Goal: Task Accomplishment & Management: Complete application form

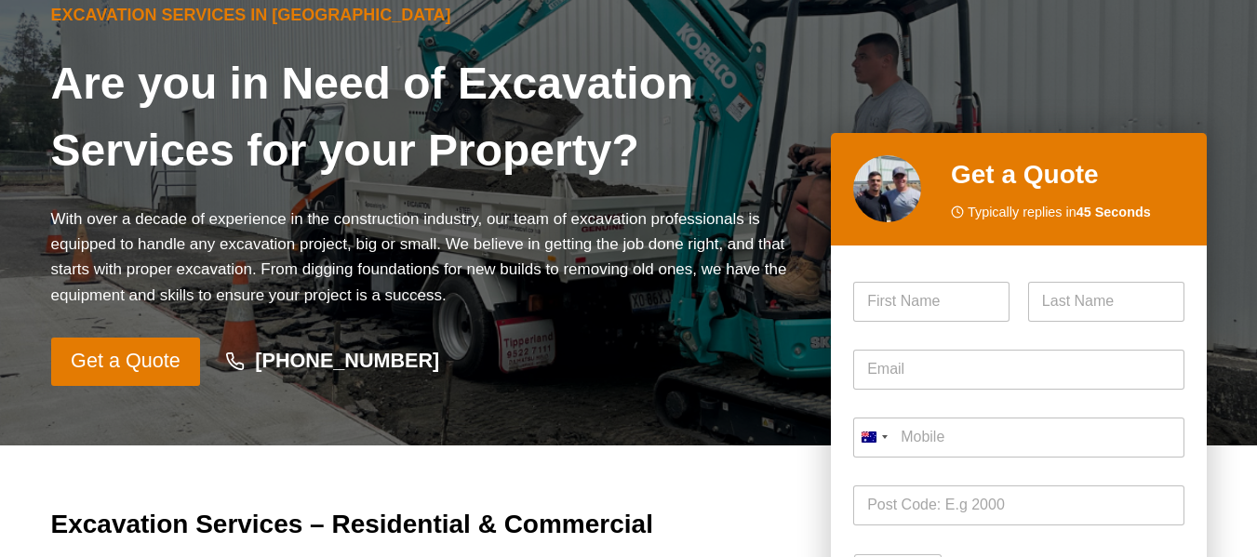
scroll to position [372, 0]
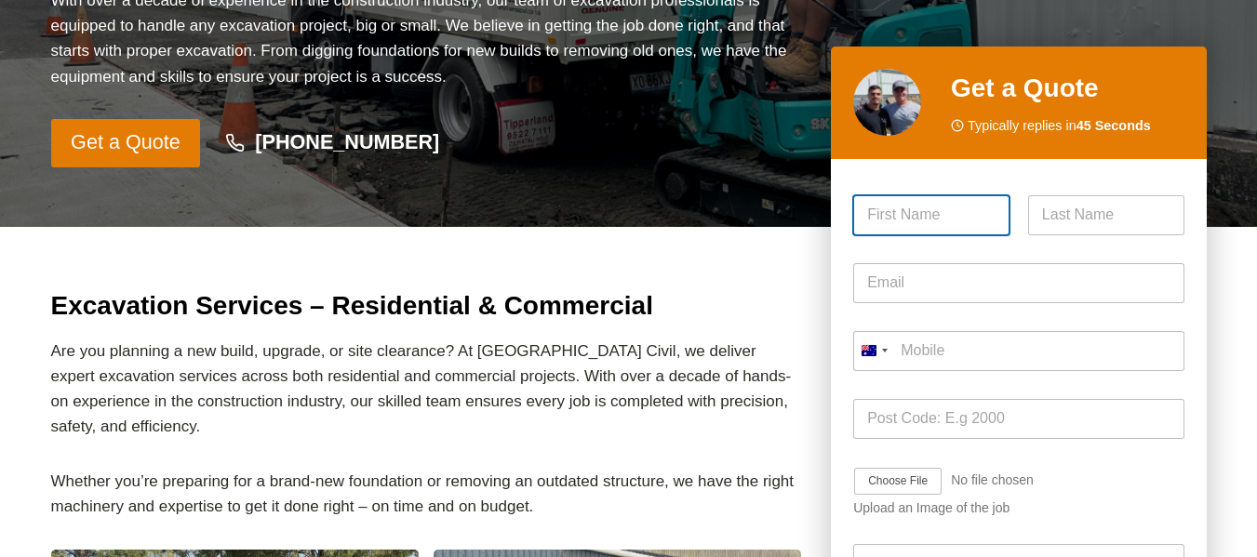
click at [925, 199] on input "First" at bounding box center [931, 215] width 156 height 40
type input "[PERSON_NAME]"
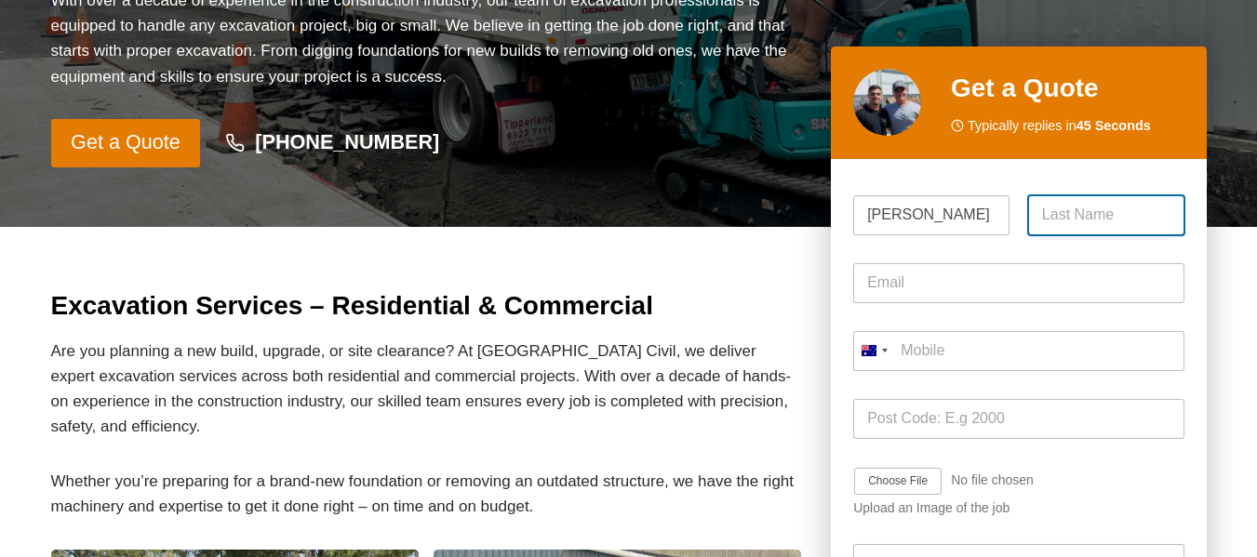
type input "[PERSON_NAME]"
type input "[PERSON_NAME][EMAIL_ADDRESS][PERSON_NAME][DOMAIN_NAME]"
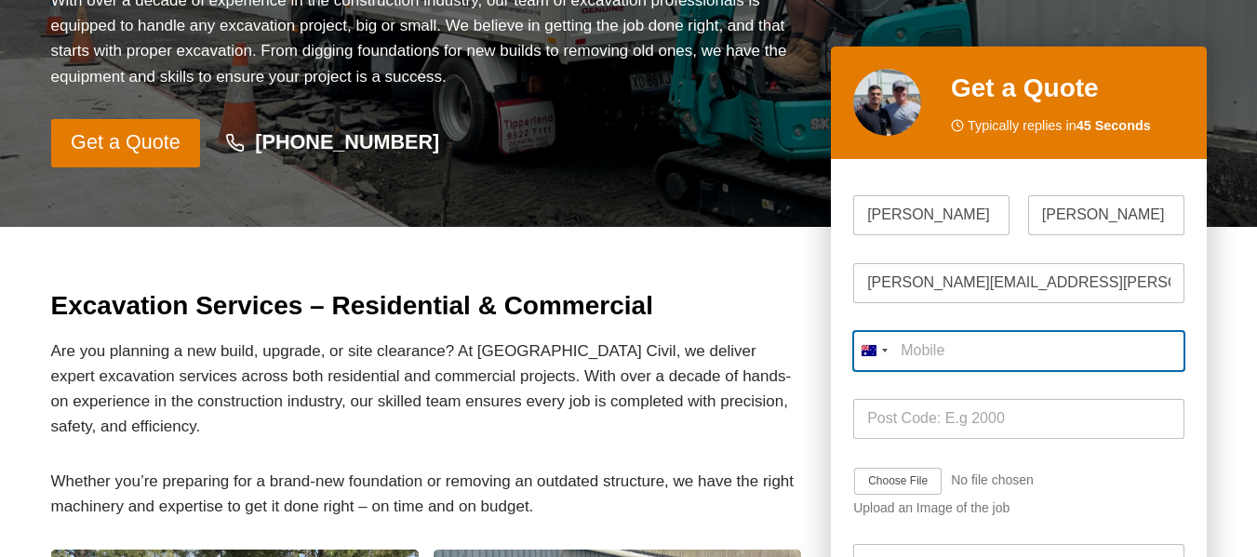
type input "0414 235 453"
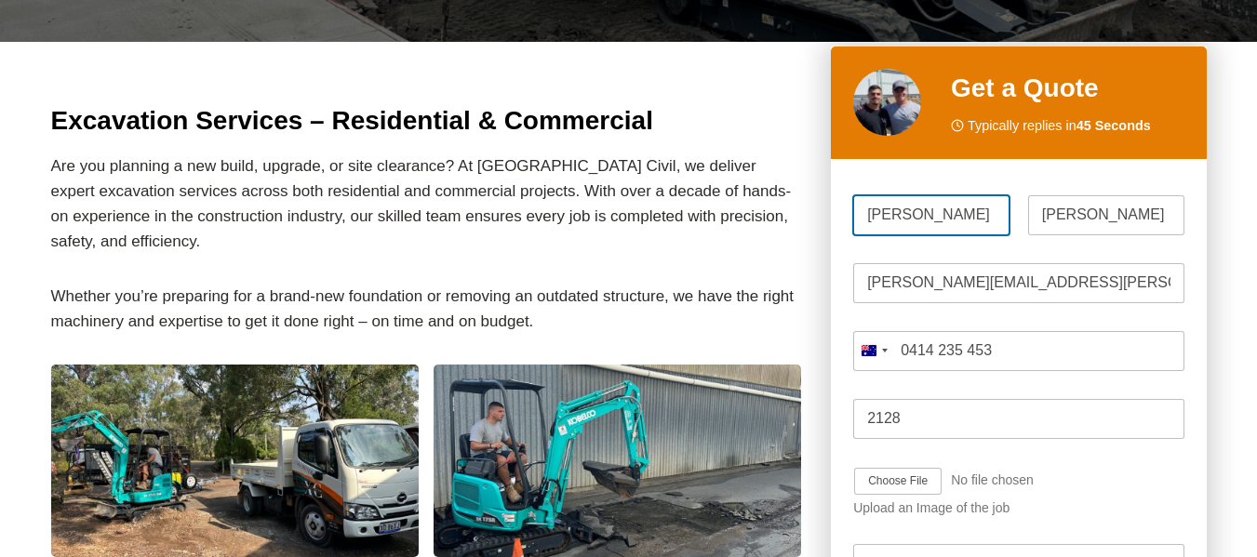
scroll to position [558, 0]
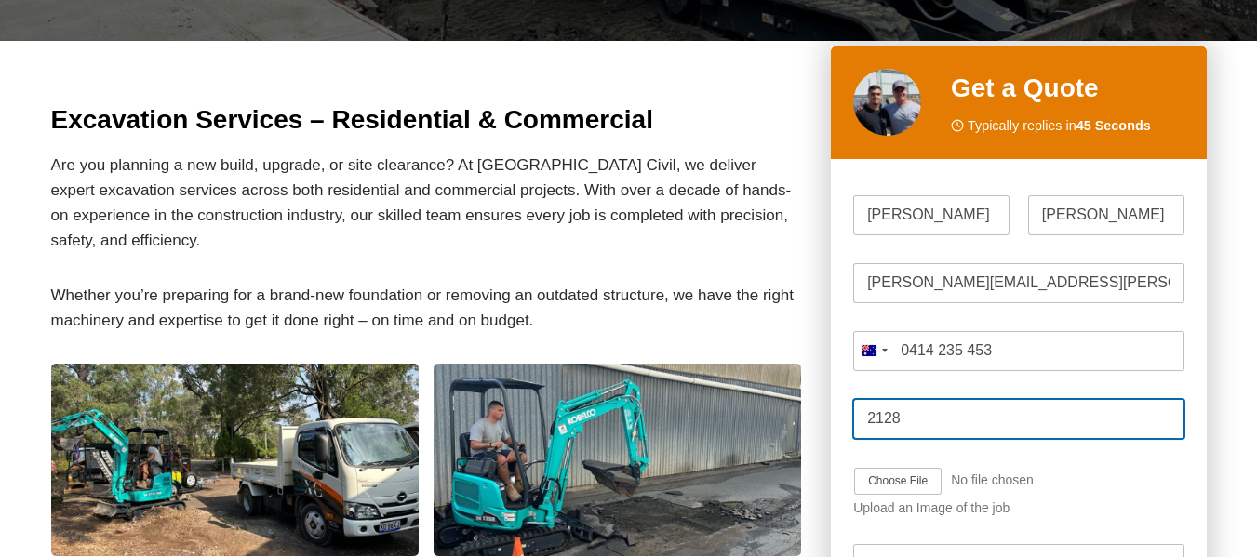
drag, startPoint x: 932, startPoint y: 421, endPoint x: 886, endPoint y: 424, distance: 46.6
click at [886, 424] on input "2128" at bounding box center [1018, 419] width 330 height 40
type input "2115"
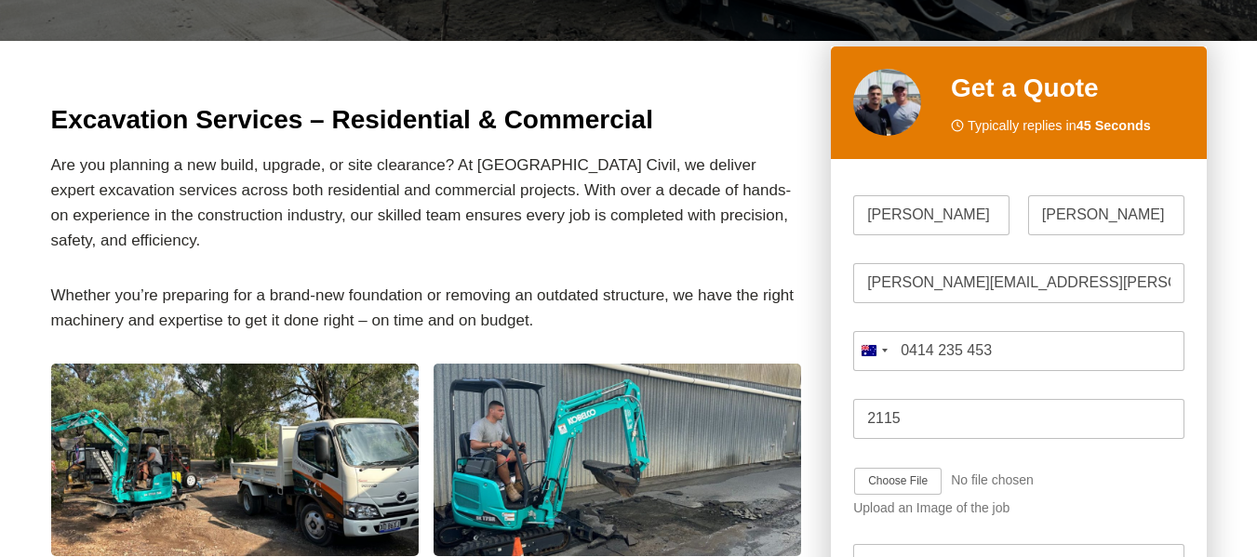
click at [1203, 298] on div "Please enable JavaScript in your browser to complete this form. * * Name * [PER…" at bounding box center [1018, 461] width 375 height 604
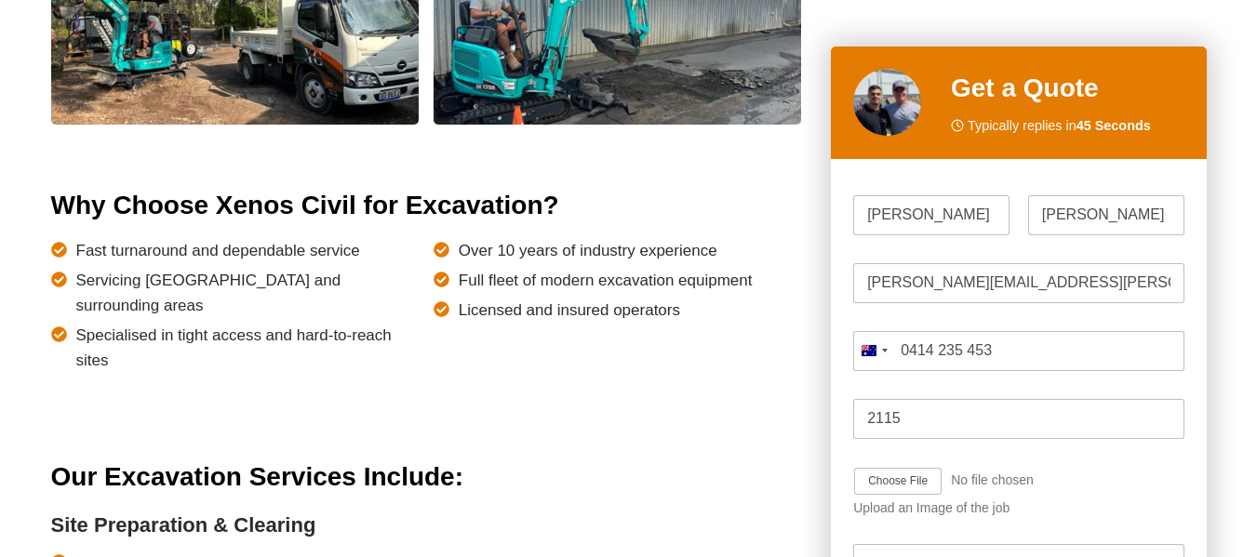
scroll to position [1023, 0]
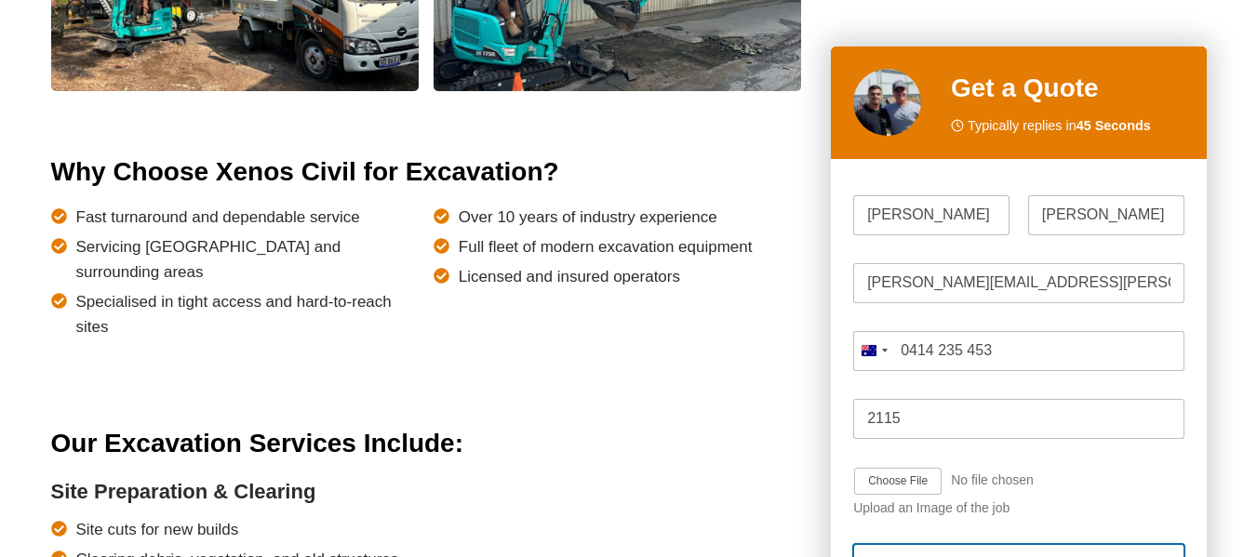
drag, startPoint x: 1112, startPoint y: 65, endPoint x: 1107, endPoint y: 52, distance: 13.8
click at [1107, 52] on div "Get a Quote Typically replies in 45 Seconds" at bounding box center [1018, 103] width 375 height 113
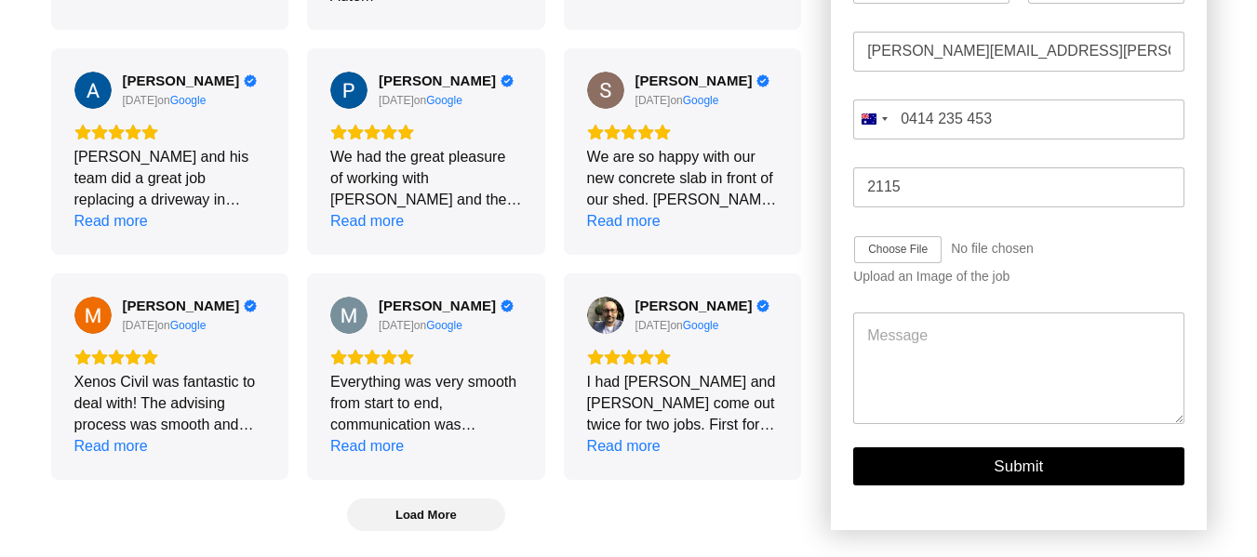
scroll to position [4989, 0]
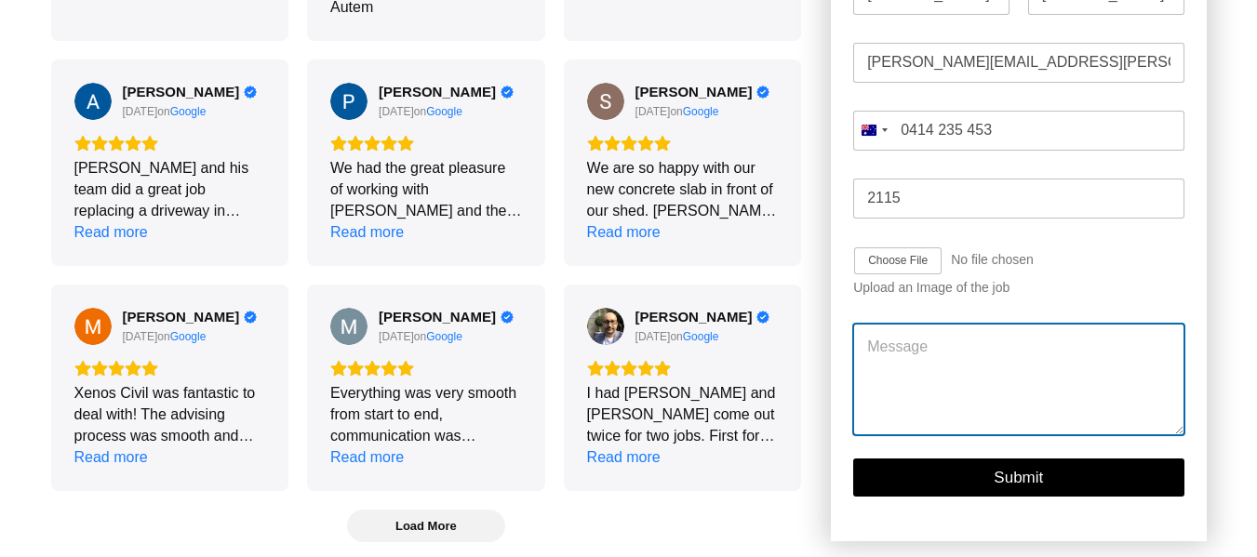
click at [996, 324] on textarea "Message" at bounding box center [1018, 380] width 330 height 112
click at [1068, 354] on textarea "Hello, Could you please provide a scedule of rates" at bounding box center [1018, 380] width 330 height 112
click at [1062, 357] on textarea "Hello, Could you please provide a scedule of rates" at bounding box center [1018, 380] width 330 height 112
click at [1172, 354] on textarea "Hello, Could you please provide a schedule of rates" at bounding box center [1018, 380] width 330 height 112
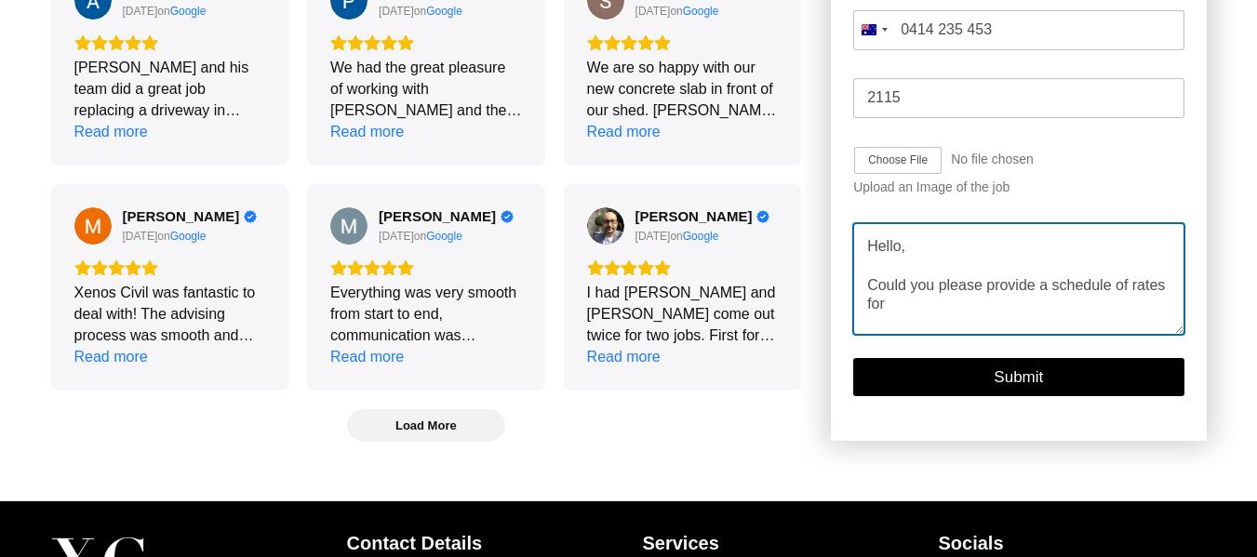
scroll to position [5082, 0]
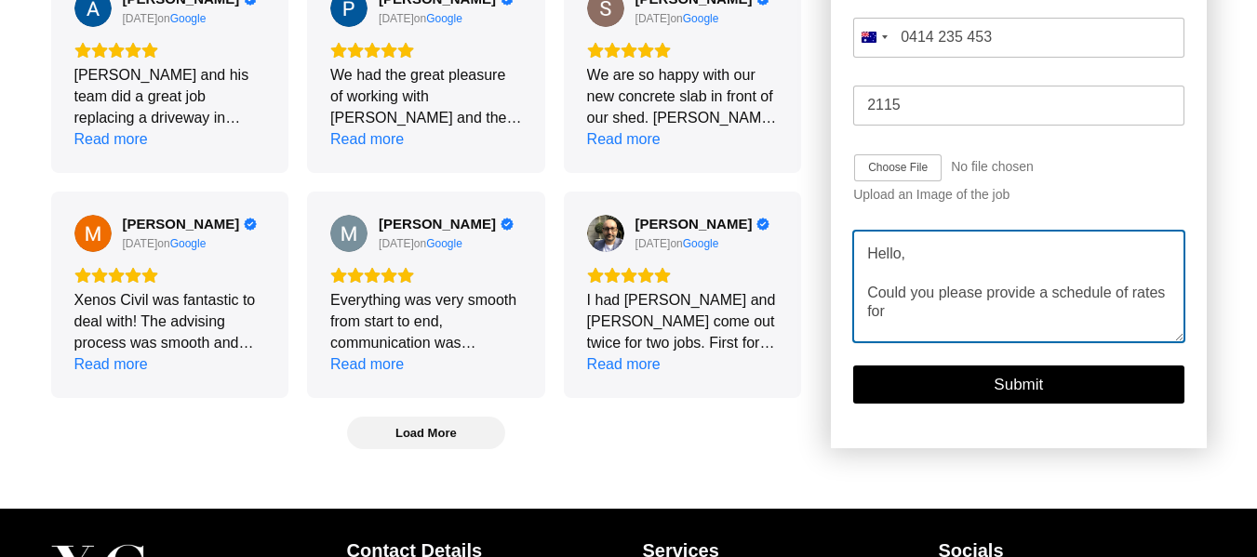
click at [919, 287] on textarea "Hello, Could you please provide a schedule of rates for" at bounding box center [1018, 287] width 330 height 112
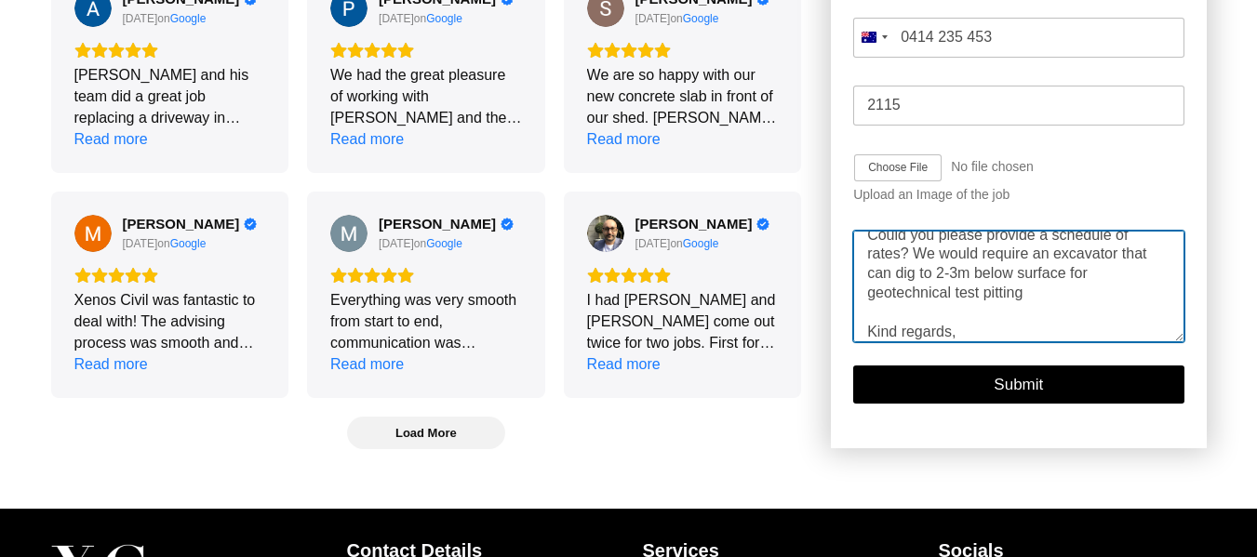
scroll to position [77, 0]
type textarea "Hello, Could you please provide a schedule of rates? We would require an excava…"
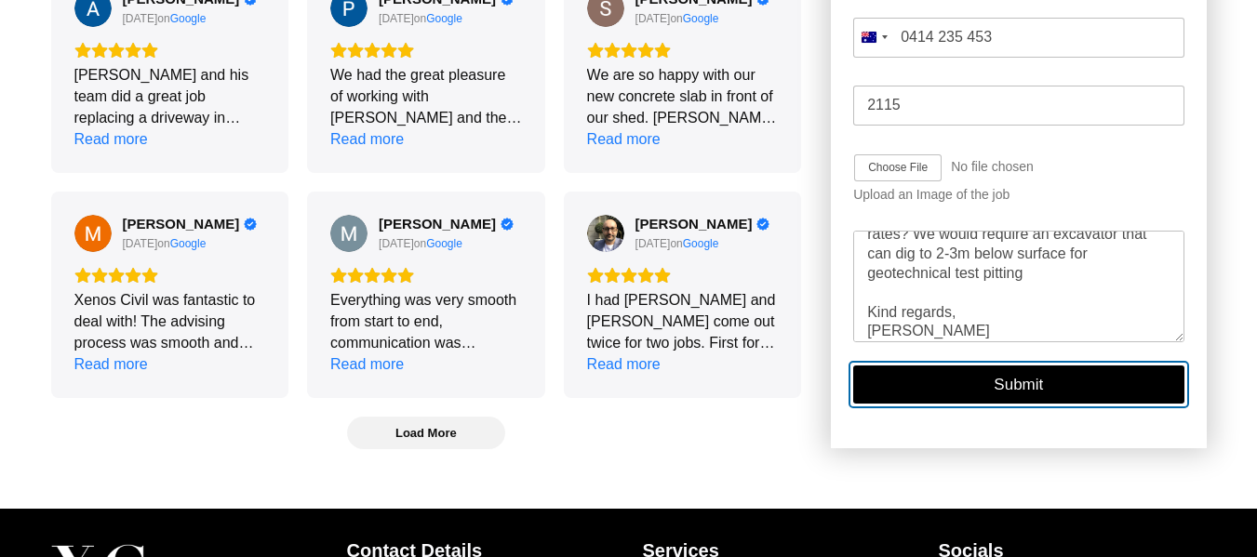
click at [956, 366] on button "Submit" at bounding box center [1018, 385] width 330 height 38
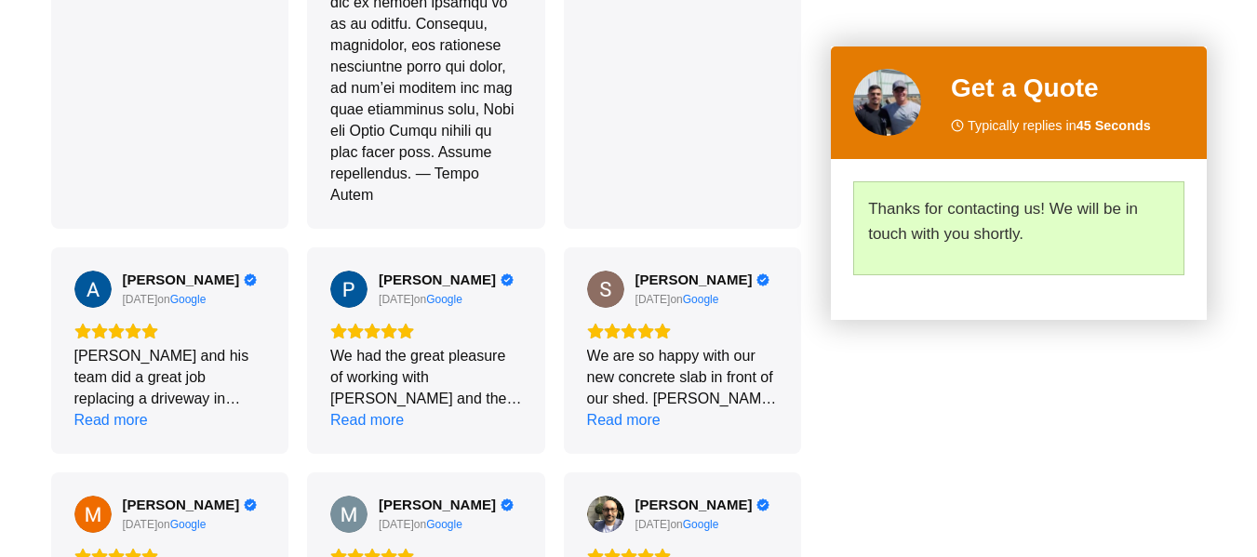
scroll to position [4798, 0]
